Goal: Task Accomplishment & Management: Use online tool/utility

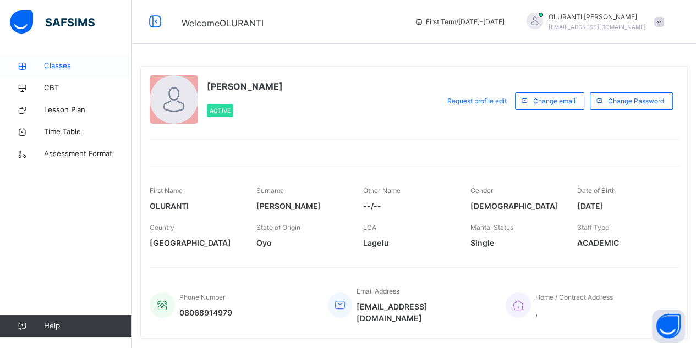
click at [52, 63] on span "Classes" at bounding box center [88, 66] width 88 height 11
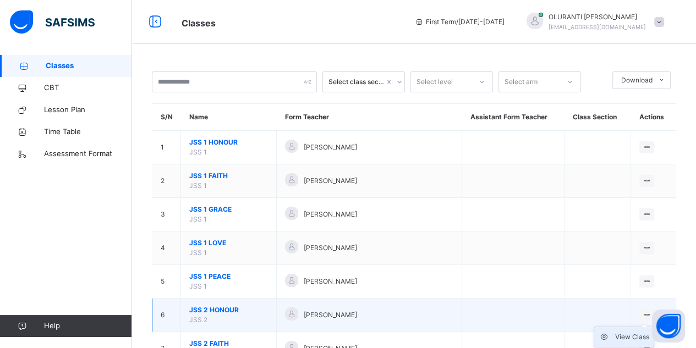
click at [637, 338] on div "View Class" at bounding box center [632, 337] width 34 height 11
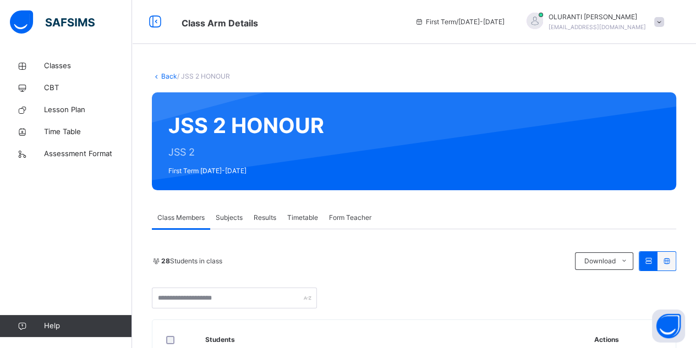
click at [229, 223] on div "Subjects" at bounding box center [229, 218] width 38 height 22
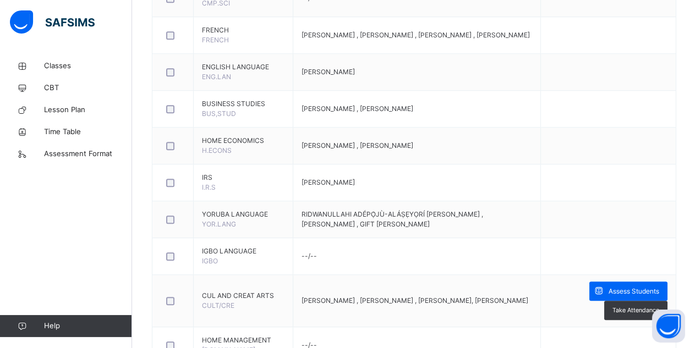
scroll to position [840, 0]
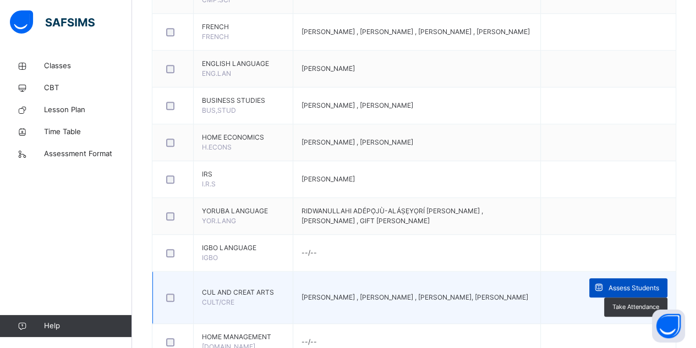
click at [633, 285] on span "Assess Students" at bounding box center [634, 288] width 51 height 10
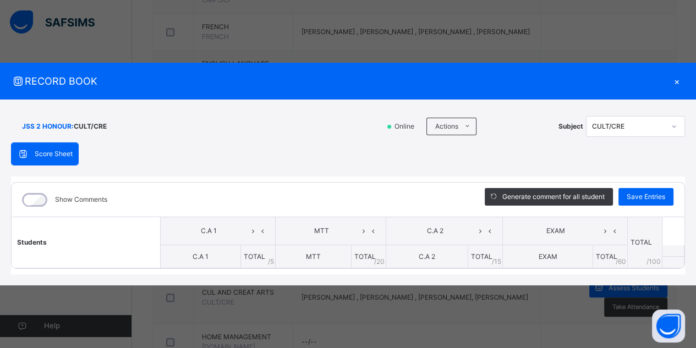
click at [675, 84] on div "×" at bounding box center [677, 81] width 17 height 15
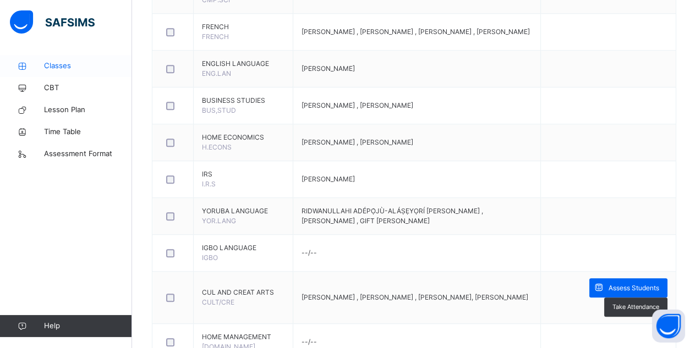
click at [93, 67] on span "Classes" at bounding box center [88, 66] width 88 height 11
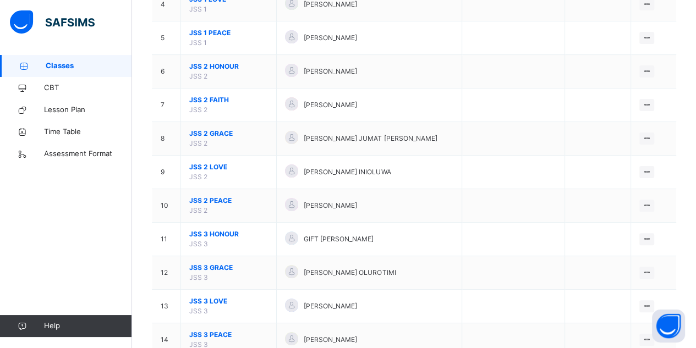
scroll to position [250, 0]
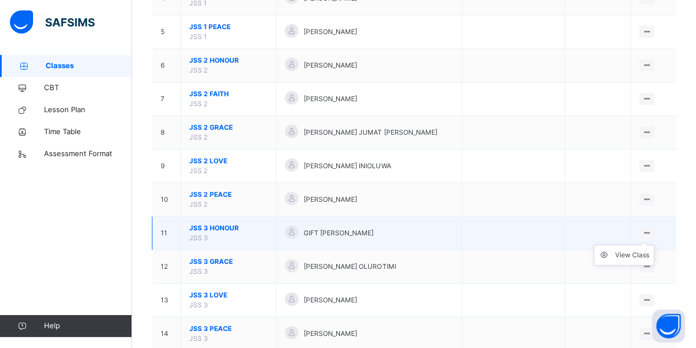
click at [647, 245] on ul "View Class" at bounding box center [624, 255] width 61 height 21
click at [641, 250] on div "View Class" at bounding box center [632, 255] width 34 height 11
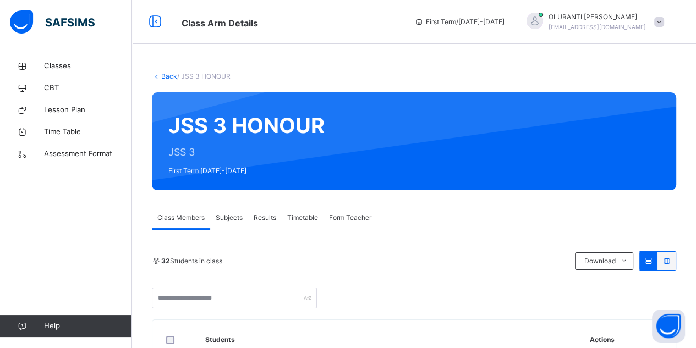
click at [232, 220] on span "Subjects" at bounding box center [229, 218] width 27 height 10
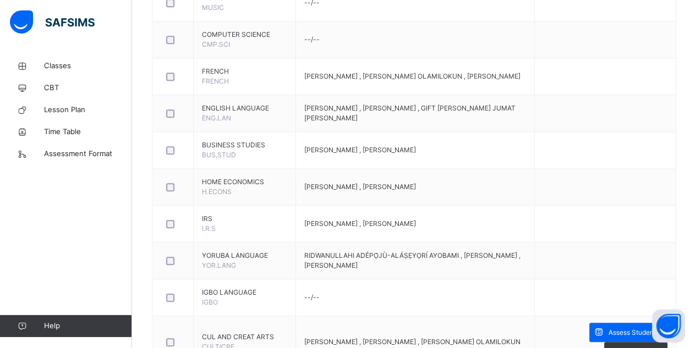
scroll to position [840, 0]
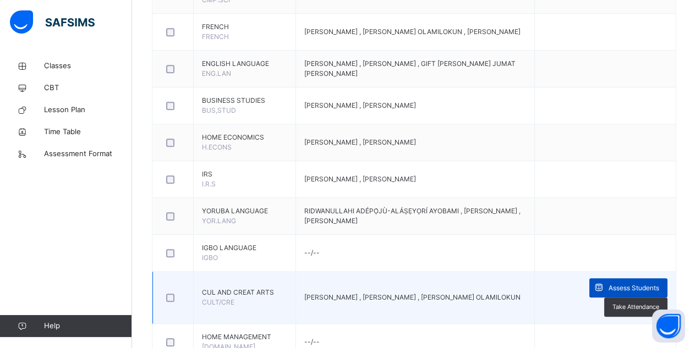
click at [659, 284] on span "Assess Students" at bounding box center [634, 288] width 51 height 10
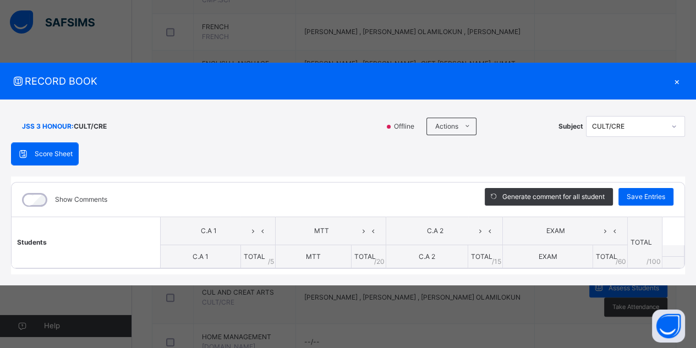
click at [679, 83] on div "×" at bounding box center [677, 81] width 17 height 15
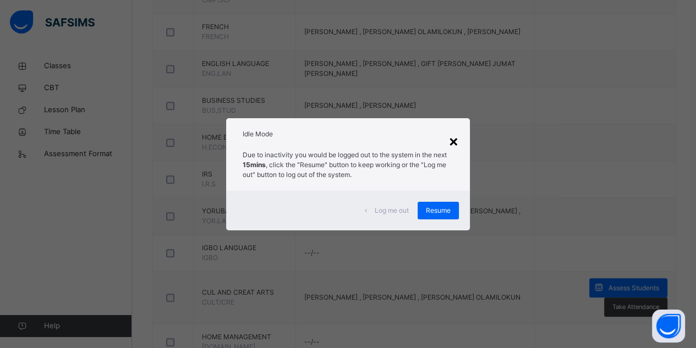
click at [453, 141] on div "×" at bounding box center [453, 140] width 10 height 23
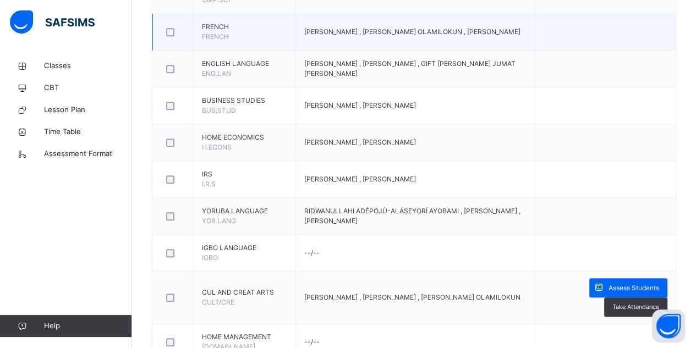
scroll to position [13, 0]
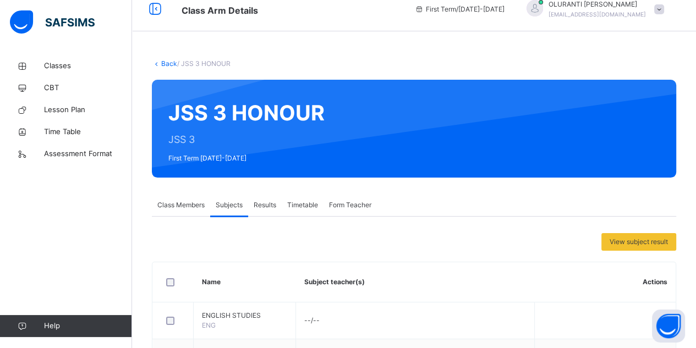
click at [664, 7] on span at bounding box center [659, 9] width 10 height 10
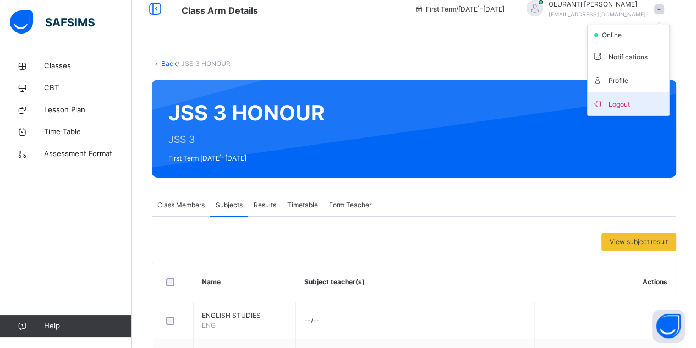
click at [633, 99] on span "Logout" at bounding box center [628, 103] width 73 height 15
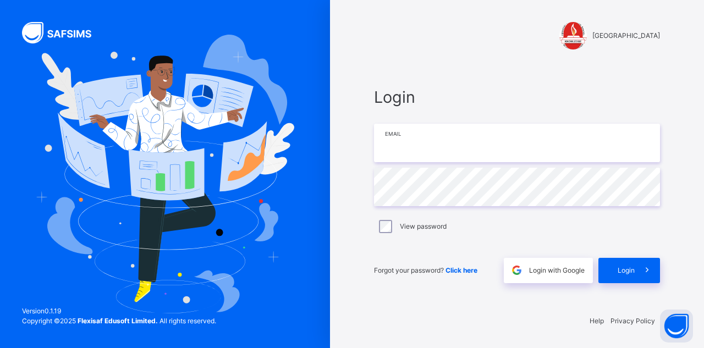
type input "**********"
